Goal: Find specific page/section

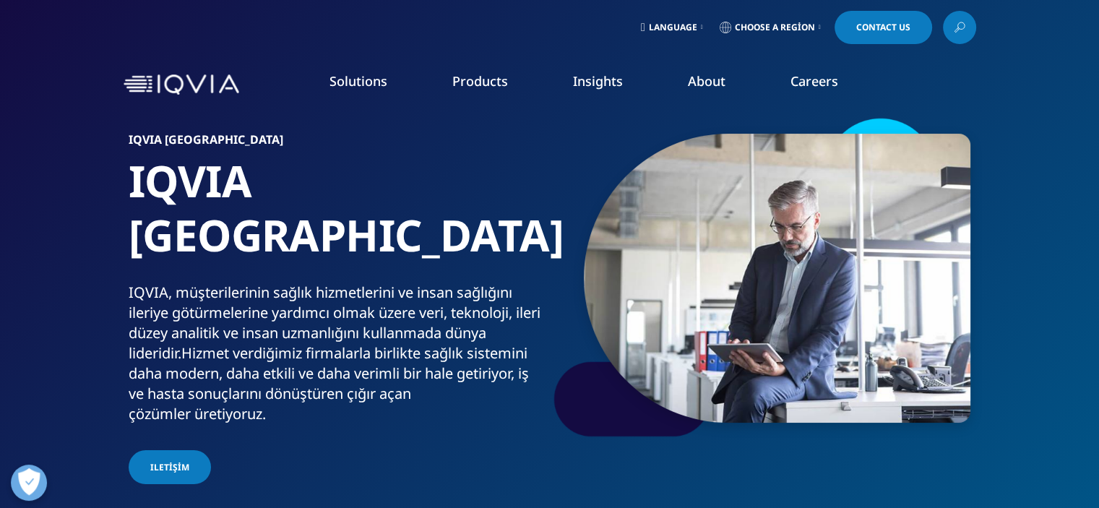
click at [662, 30] on span "Language" at bounding box center [673, 28] width 48 height 12
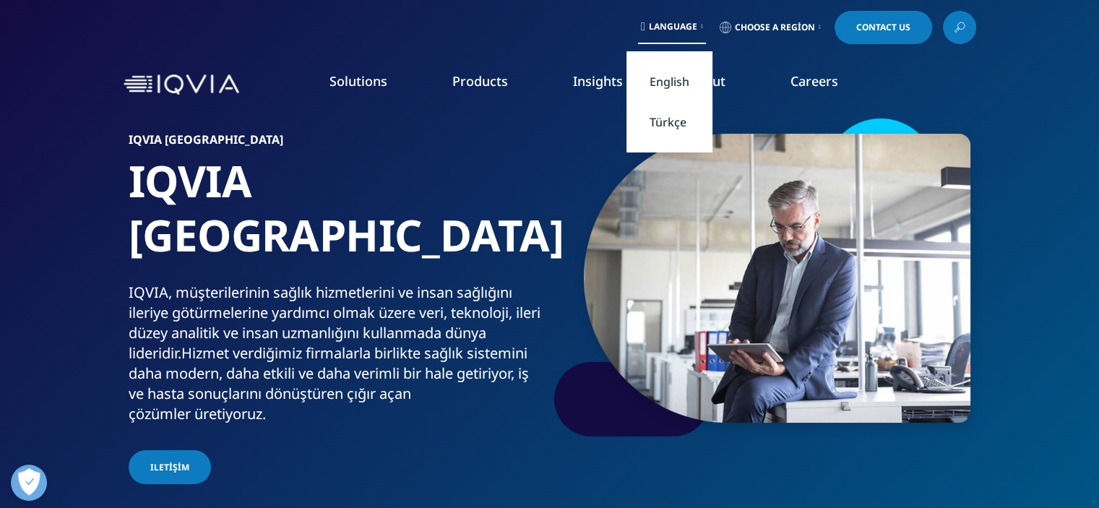
click at [659, 118] on link "Türkçe" at bounding box center [669, 122] width 86 height 40
